Goal: Task Accomplishment & Management: Manage account settings

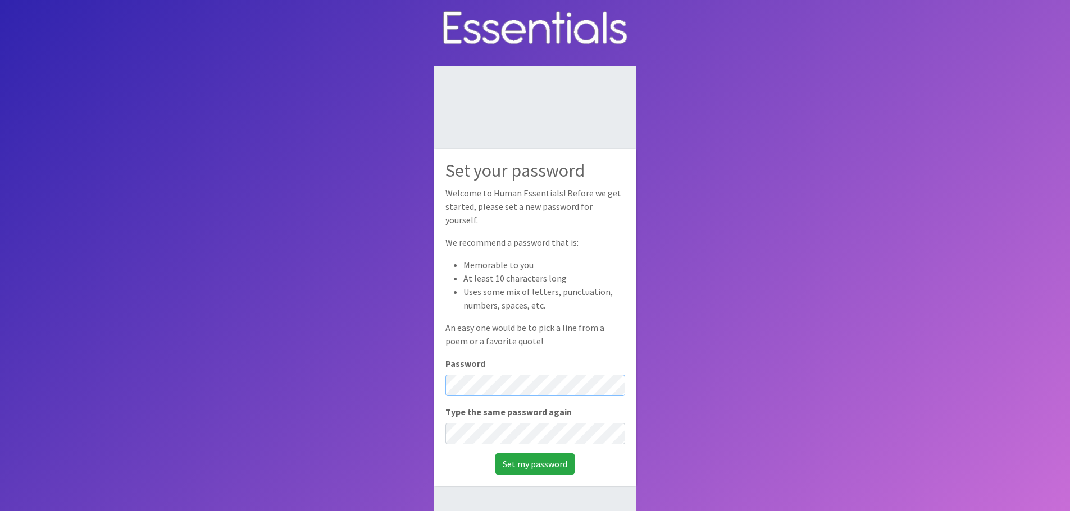
click at [437, 378] on div "Set your password Welcome to Human Essentials! Before we get started, please se…" at bounding box center [535, 317] width 202 height 337
drag, startPoint x: 442, startPoint y: 376, endPoint x: 476, endPoint y: 397, distance: 40.3
click at [476, 397] on div "Set your password Welcome to Human Essentials! Before we get started, please se…" at bounding box center [535, 317] width 202 height 337
click at [356, 376] on body "Set your password Welcome to Human Essentials! Before we get started, please se…" at bounding box center [535, 293] width 1070 height 587
click at [527, 463] on input "Set my password" at bounding box center [534, 464] width 79 height 21
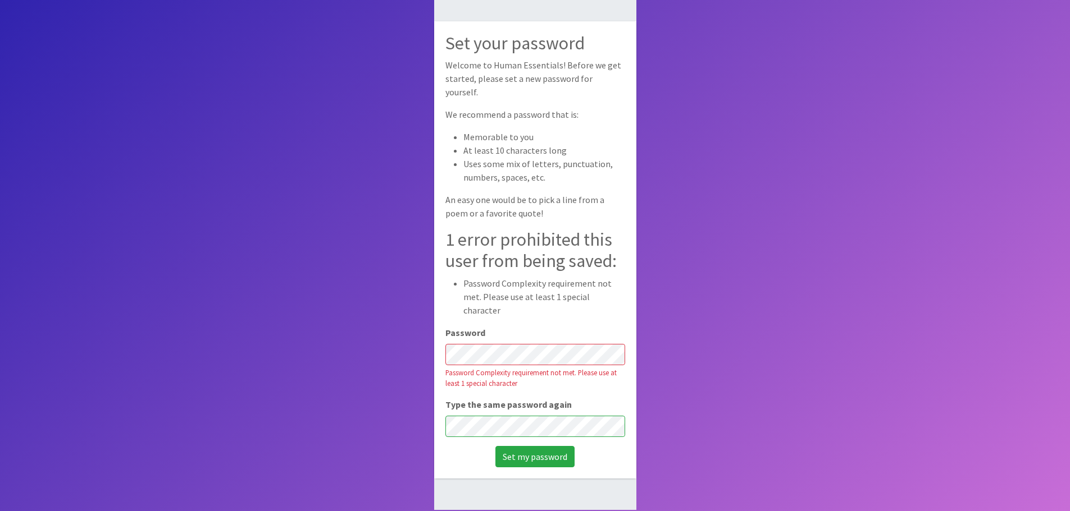
scroll to position [75, 0]
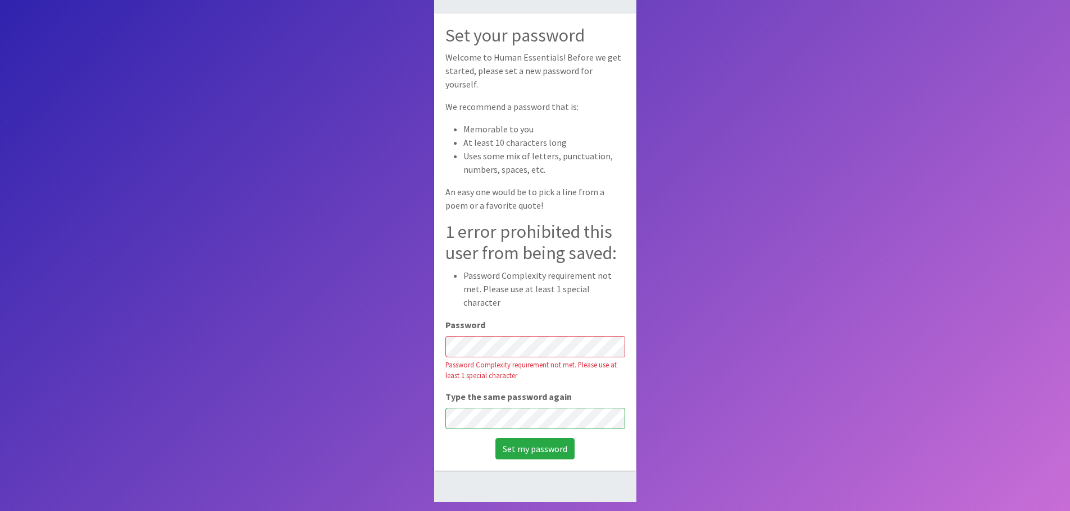
click at [739, 414] on body "Set your password Welcome to Human Essentials! Before we get started, please se…" at bounding box center [535, 218] width 1070 height 587
click at [566, 438] on input "Set my password" at bounding box center [534, 448] width 79 height 21
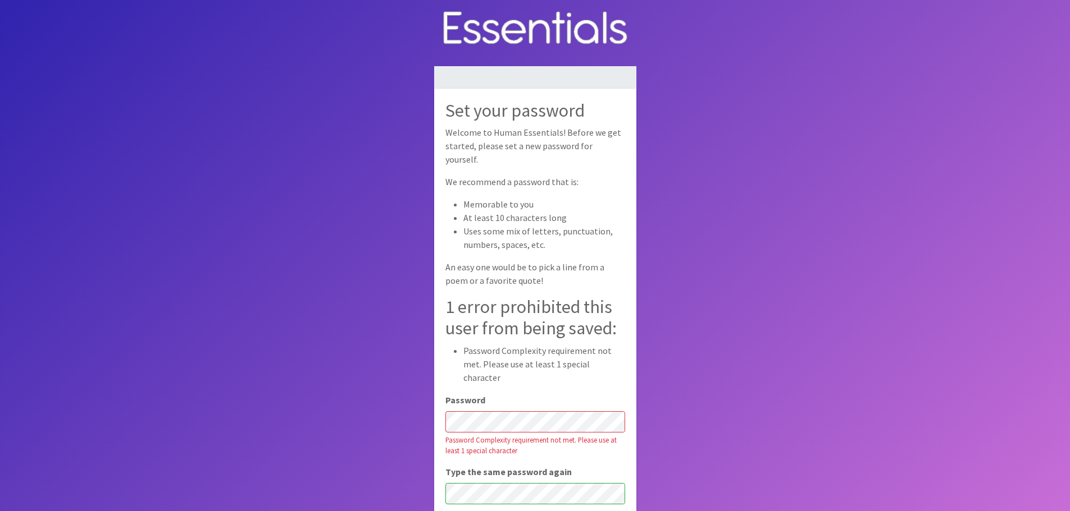
click at [517, 435] on div "Password Complexity requirement not met. Please use at least 1 special character" at bounding box center [535, 445] width 180 height 21
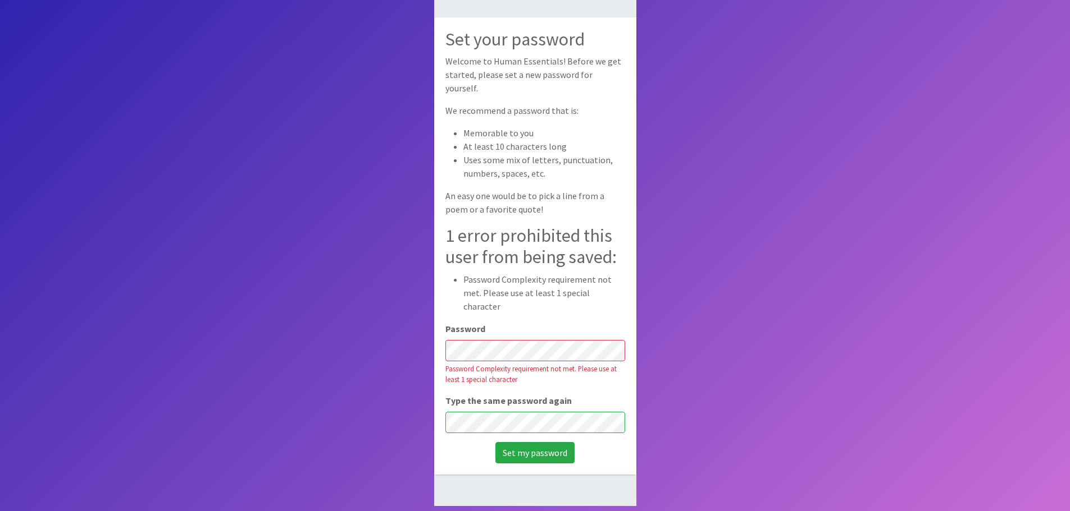
scroll to position [75, 0]
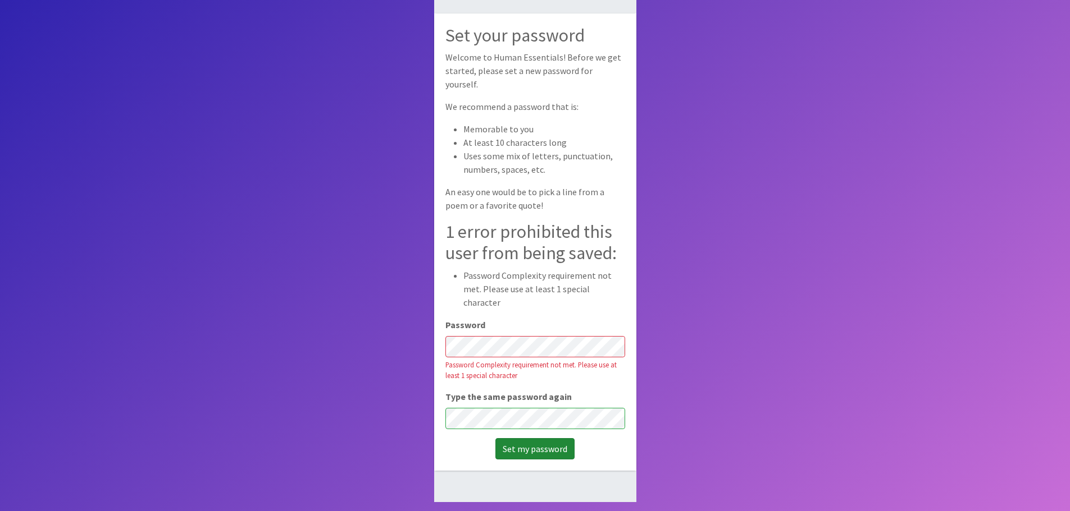
click at [541, 438] on input "Set my password" at bounding box center [534, 448] width 79 height 21
